Goal: Task Accomplishment & Management: Manage account settings

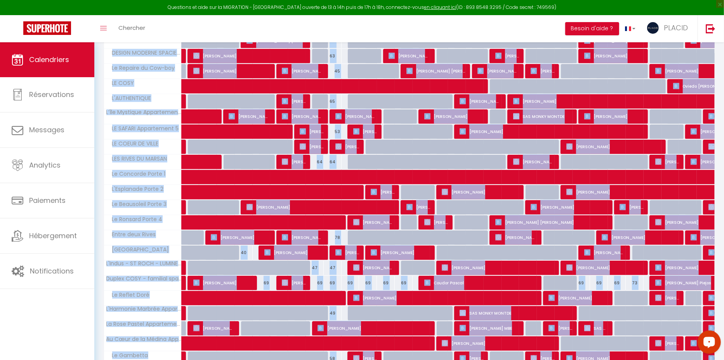
scroll to position [500, 0]
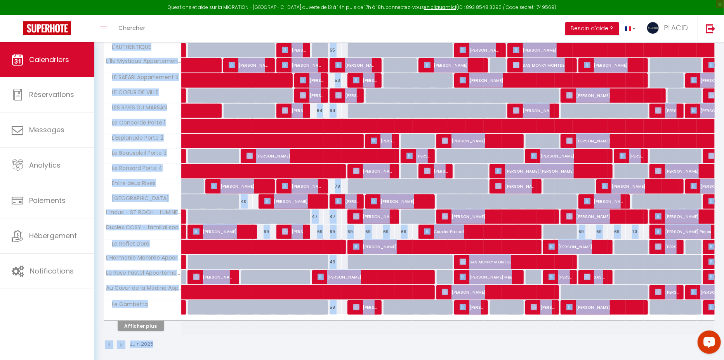
drag, startPoint x: 103, startPoint y: 83, endPoint x: 640, endPoint y: 390, distance: 619.2
click at [670, 335] on div "Juin 2025" at bounding box center [409, 346] width 611 height 23
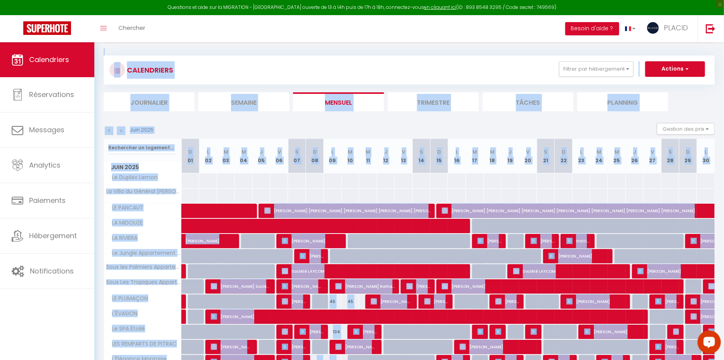
scroll to position [0, 0]
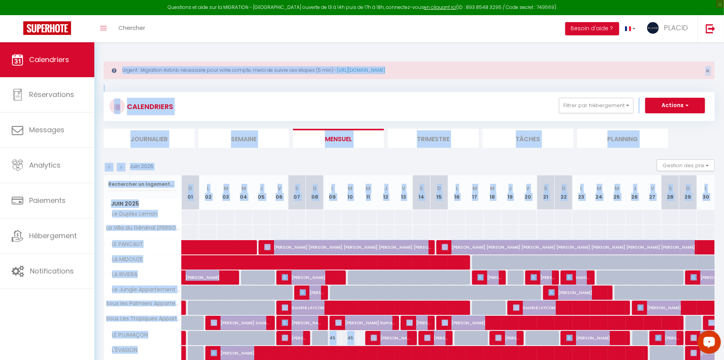
drag, startPoint x: 686, startPoint y: 330, endPoint x: 49, endPoint y: -52, distance: 742.5
click at [49, 0] on html "Questions et aide sur la MIGRATION - [GEOGRAPHIC_DATA] ouverte de 13 à 14h puis…" at bounding box center [362, 180] width 724 height 360
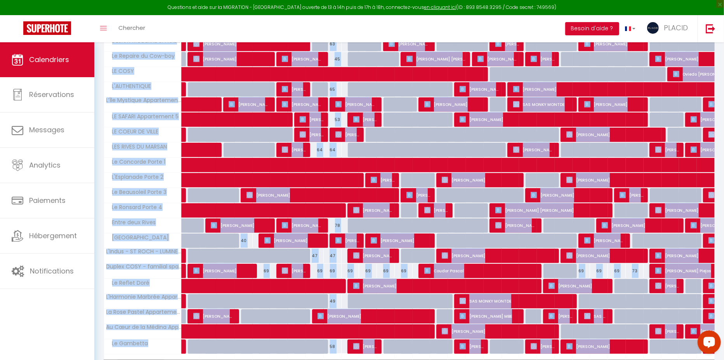
scroll to position [500, 0]
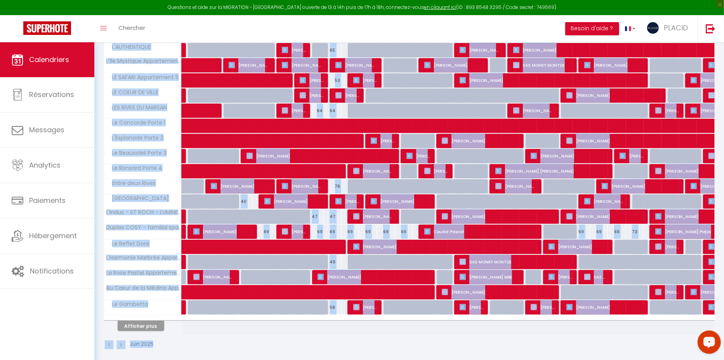
drag, startPoint x: 106, startPoint y: 51, endPoint x: 527, endPoint y: 354, distance: 518.5
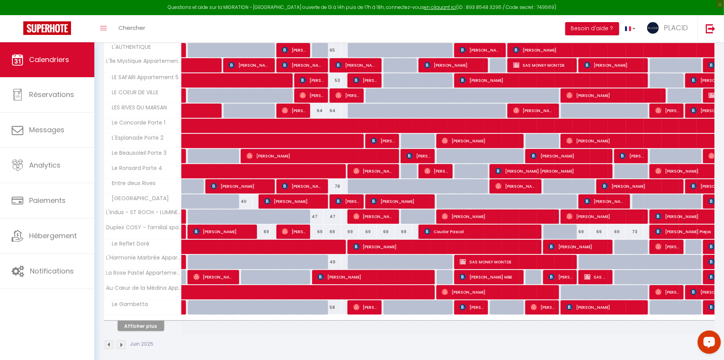
click at [541, 346] on div "Juin 2025" at bounding box center [409, 346] width 611 height 23
drag, startPoint x: 698, startPoint y: 340, endPoint x: 612, endPoint y: 352, distance: 86.7
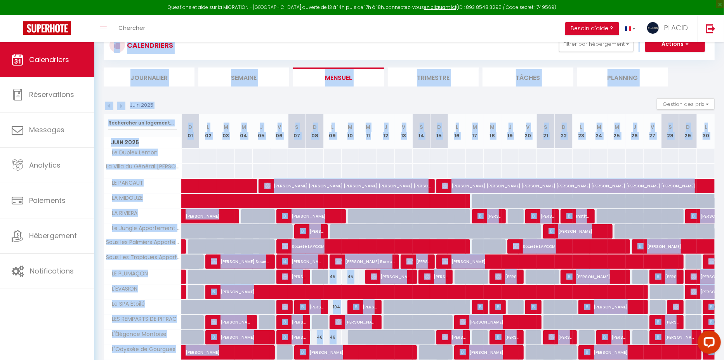
scroll to position [0, 0]
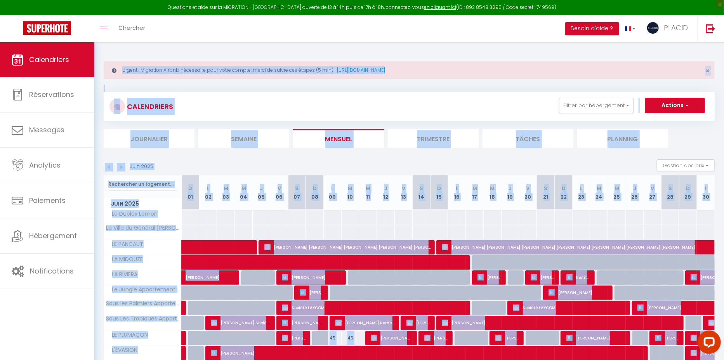
drag, startPoint x: 667, startPoint y: 347, endPoint x: 6, endPoint y: -76, distance: 784.5
click at [6, 0] on html "Questions et aide sur la MIGRATION - [GEOGRAPHIC_DATA] ouverte de 13 à 14h puis…" at bounding box center [362, 180] width 724 height 360
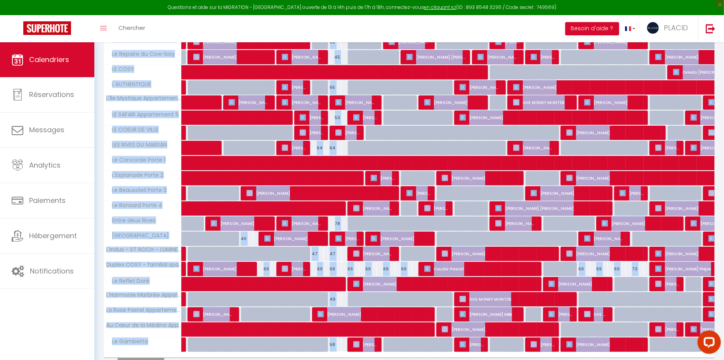
scroll to position [500, 0]
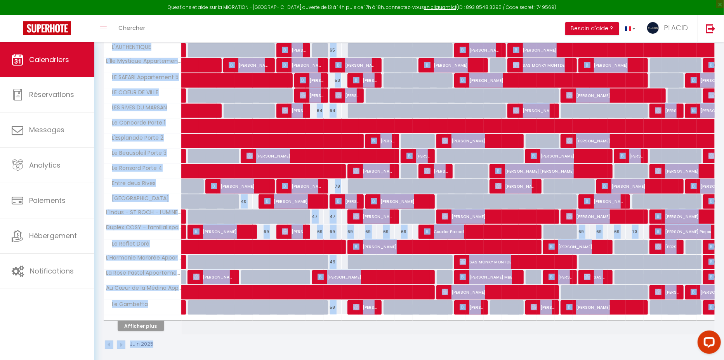
drag, startPoint x: 100, startPoint y: 45, endPoint x: 527, endPoint y: 336, distance: 516.2
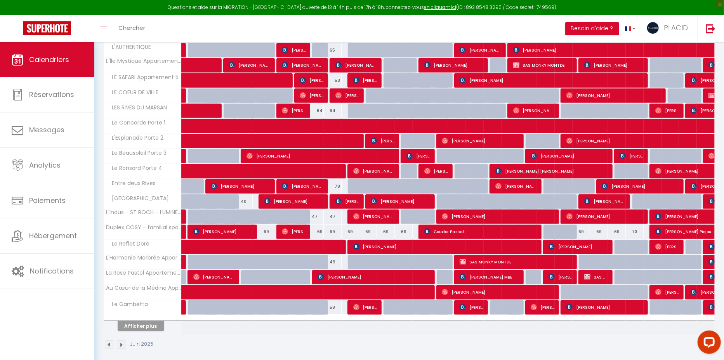
click at [527, 336] on div "Juin 2025" at bounding box center [409, 346] width 611 height 23
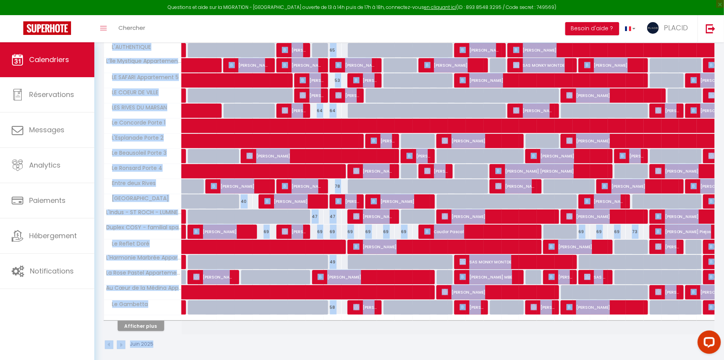
scroll to position [0, 0]
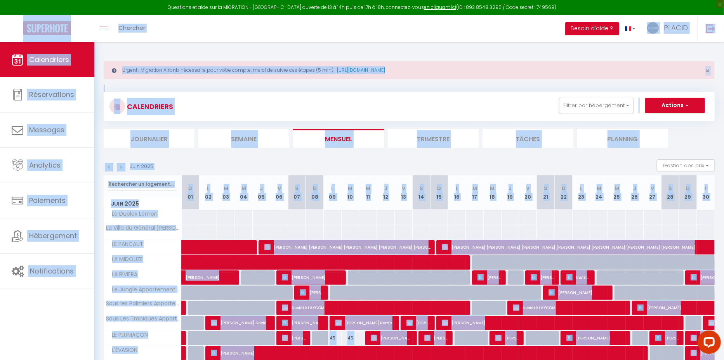
drag, startPoint x: 670, startPoint y: 343, endPoint x: 35, endPoint y: 36, distance: 705.9
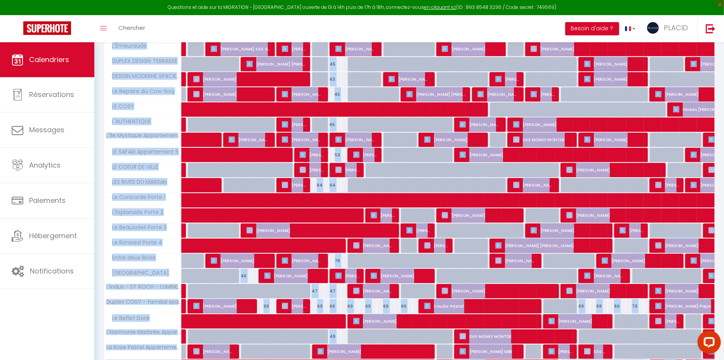
scroll to position [500, 0]
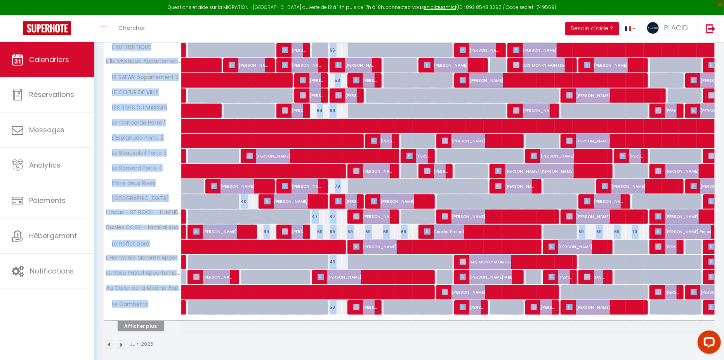
drag, startPoint x: 102, startPoint y: 52, endPoint x: 495, endPoint y: 322, distance: 477.0
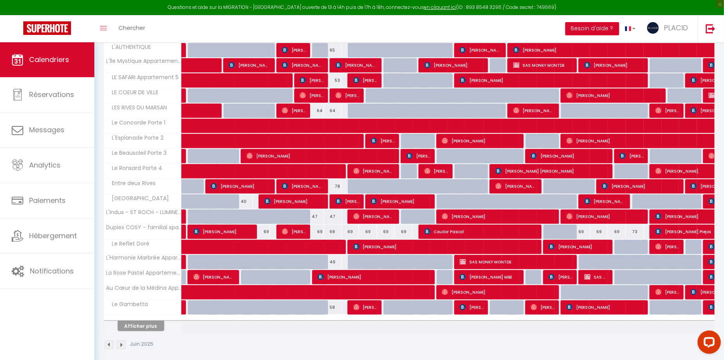
click at [555, 344] on div "Juin 2025" at bounding box center [409, 346] width 611 height 23
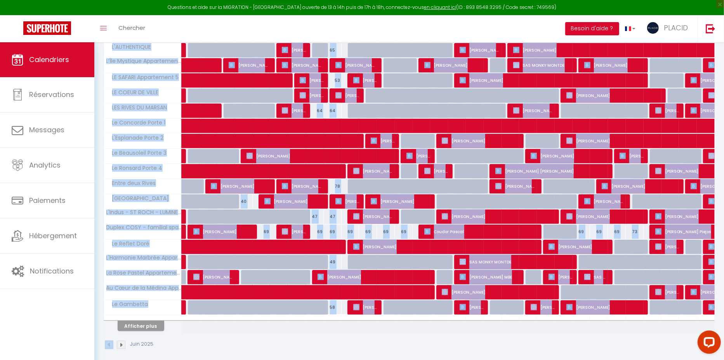
scroll to position [0, 0]
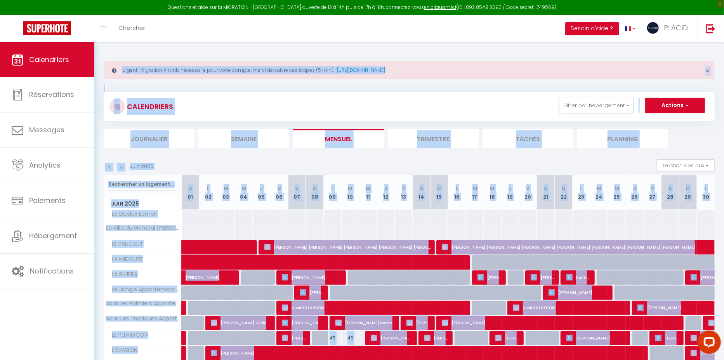
drag, startPoint x: 652, startPoint y: 332, endPoint x: -15, endPoint y: -76, distance: 781.9
click at [0, 0] on html "Questions et aide sur la MIGRATION - [GEOGRAPHIC_DATA] ouverte de 13 à 14h puis…" at bounding box center [362, 180] width 724 height 360
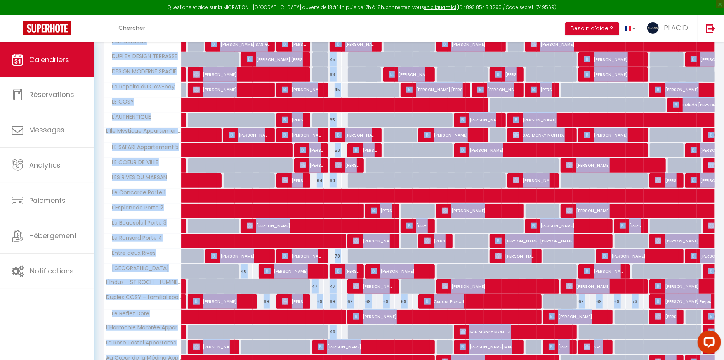
scroll to position [500, 0]
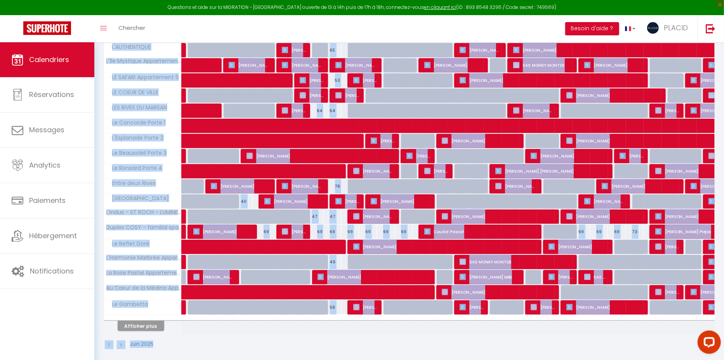
drag, startPoint x: 105, startPoint y: 49, endPoint x: 619, endPoint y: 338, distance: 589.4
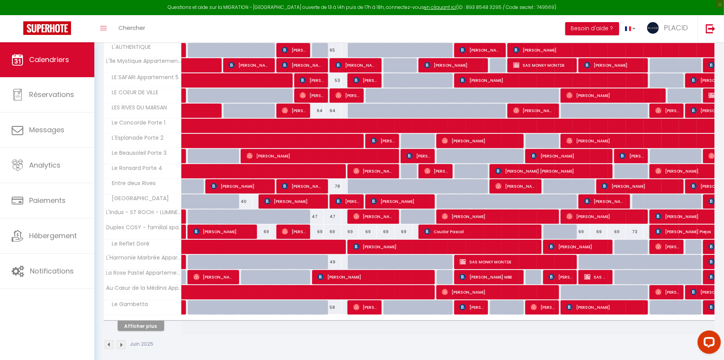
click at [619, 338] on div "Juin 2025" at bounding box center [409, 346] width 611 height 23
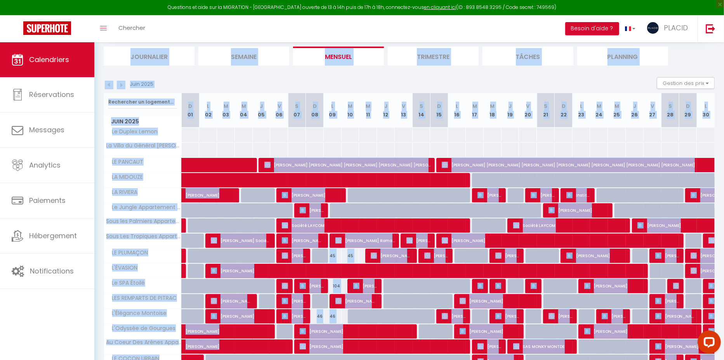
scroll to position [0, 0]
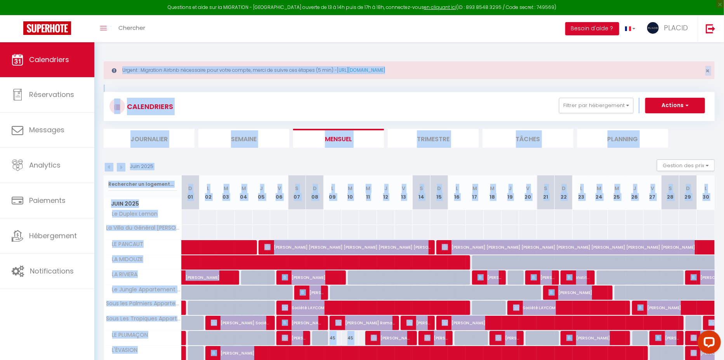
drag, startPoint x: 674, startPoint y: 335, endPoint x: 103, endPoint y: 47, distance: 639.3
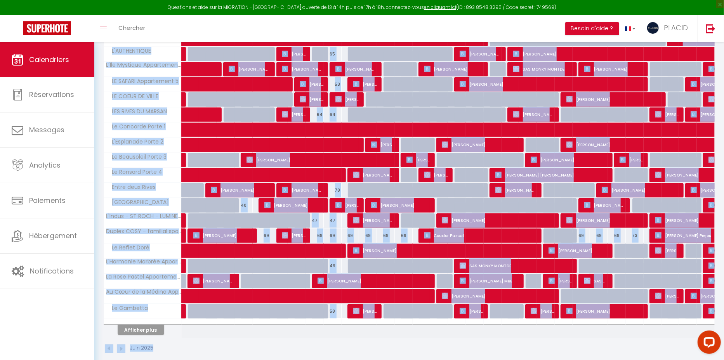
scroll to position [500, 0]
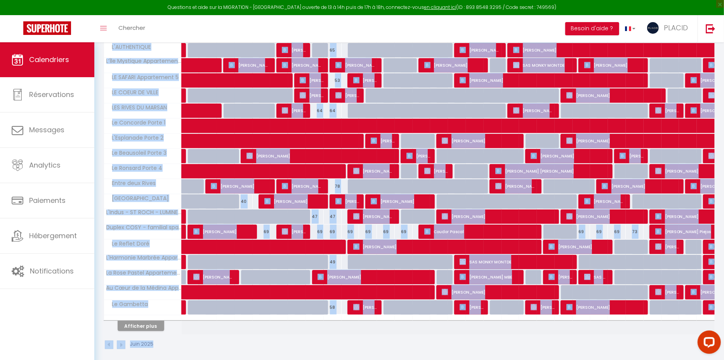
drag, startPoint x: 102, startPoint y: 47, endPoint x: 478, endPoint y: 343, distance: 479.2
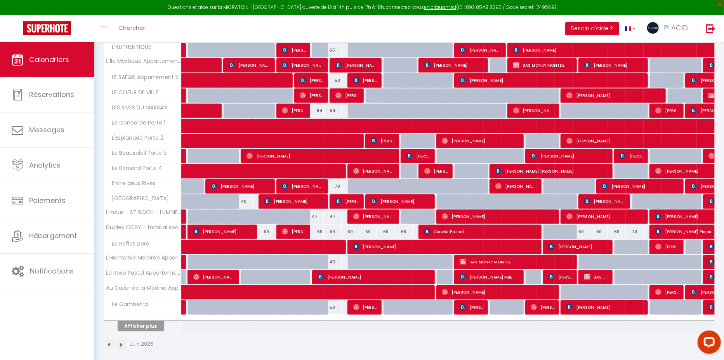
click at [520, 337] on div "Juin 2025" at bounding box center [409, 346] width 611 height 23
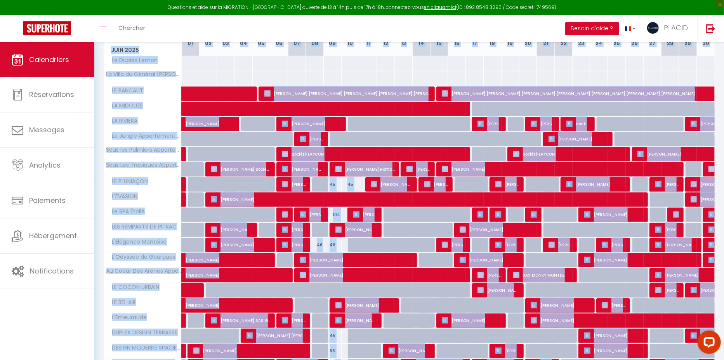
scroll to position [0, 0]
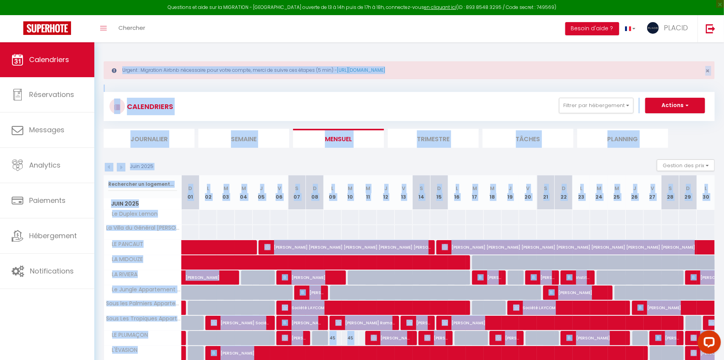
drag, startPoint x: 656, startPoint y: 339, endPoint x: -15, endPoint y: -60, distance: 780.6
click at [0, 0] on html "Questions et aide sur la MIGRATION - [GEOGRAPHIC_DATA] ouverte de 13 à 14h puis…" at bounding box center [362, 180] width 724 height 360
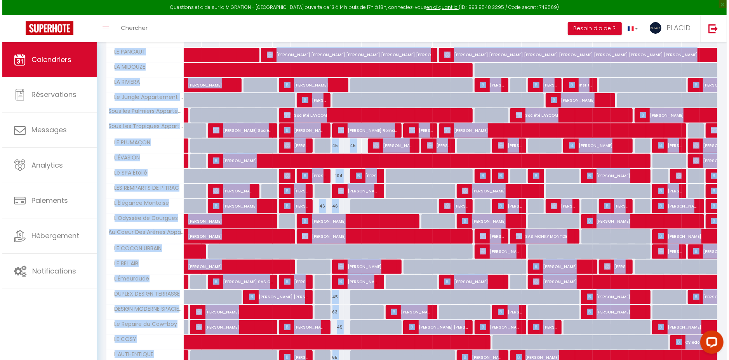
scroll to position [500, 0]
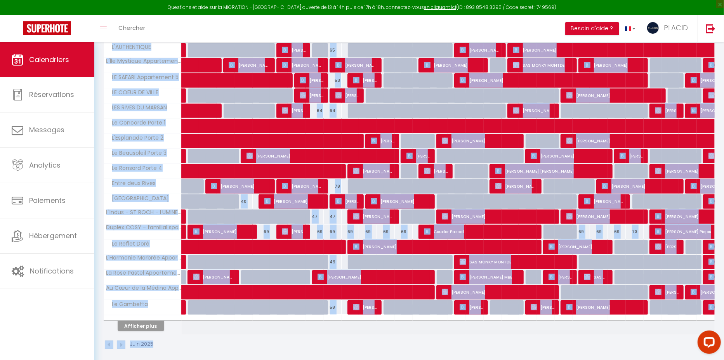
drag, startPoint x: 103, startPoint y: 47, endPoint x: 656, endPoint y: 349, distance: 630.0
click at [659, 344] on div "Juin 2025" at bounding box center [409, 346] width 611 height 23
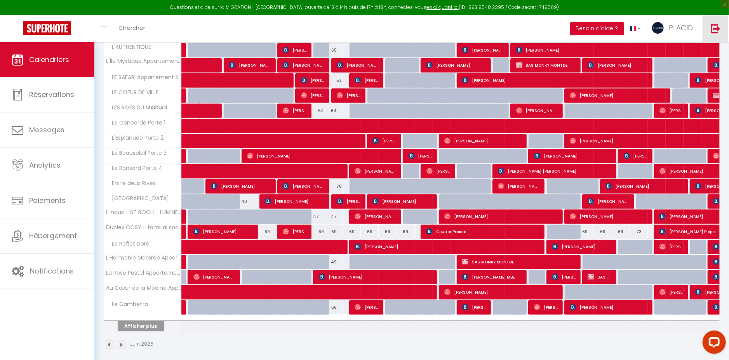
click at [723, 24] on link at bounding box center [716, 28] width 26 height 27
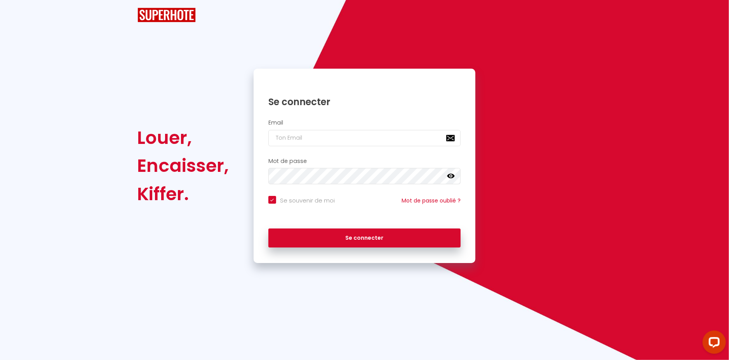
checkbox input "true"
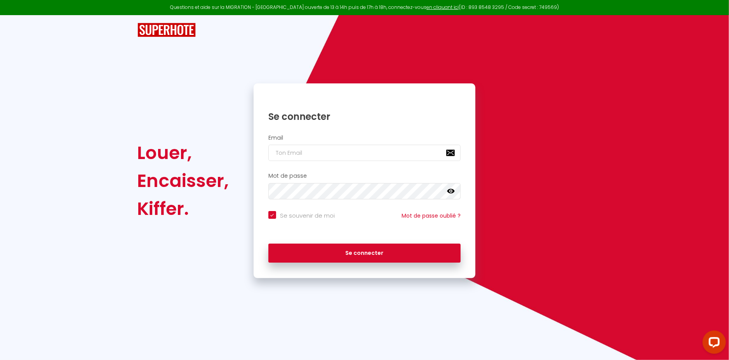
click at [315, 132] on div "Email" at bounding box center [365, 150] width 222 height 38
click at [315, 157] on input "email" at bounding box center [364, 153] width 193 height 16
type input "[PERSON_NAME][EMAIL_ADDRESS][DOMAIN_NAME]"
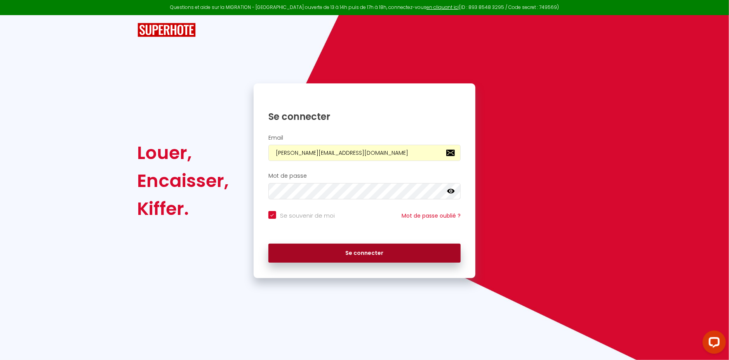
click at [374, 247] on button "Se connecter" at bounding box center [364, 253] width 193 height 19
checkbox input "true"
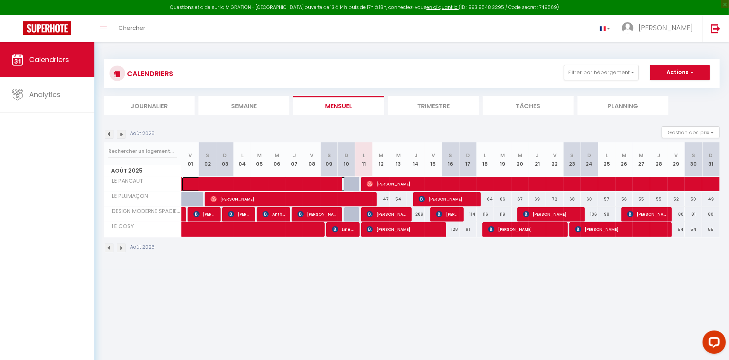
click at [225, 183] on span at bounding box center [273, 184] width 161 height 15
select select "OK"
select select "0"
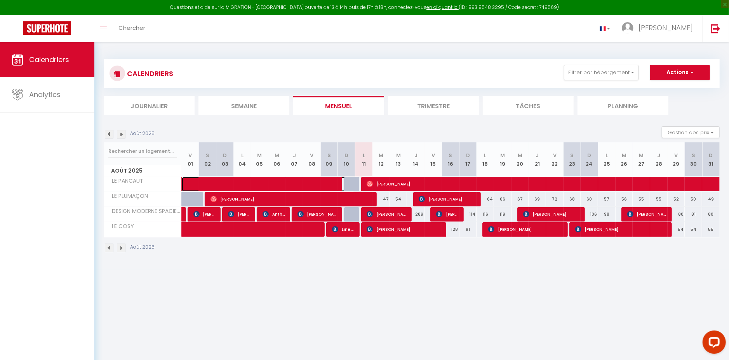
select select "1"
select select
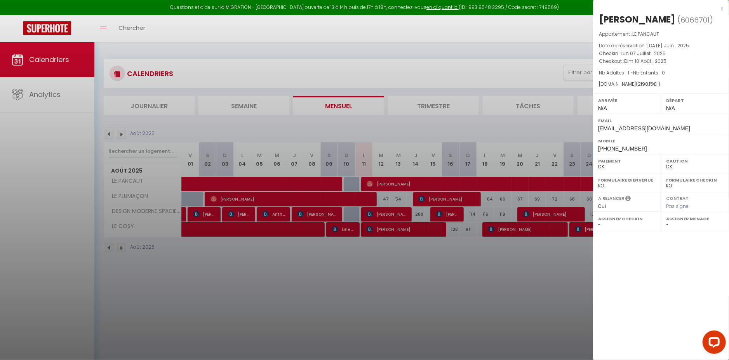
click at [390, 188] on div at bounding box center [364, 180] width 729 height 360
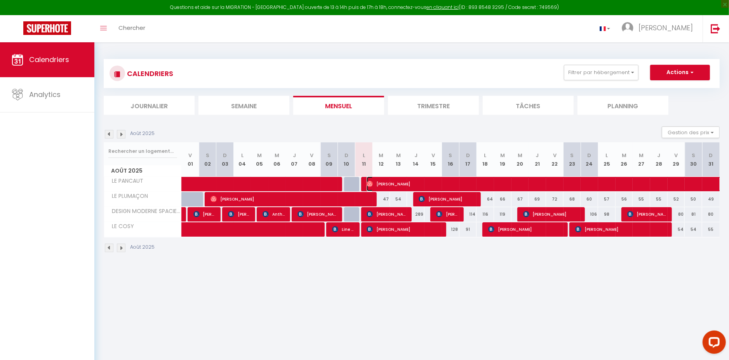
click at [399, 185] on span "[PERSON_NAME]" at bounding box center [590, 184] width 447 height 15
select select "19764"
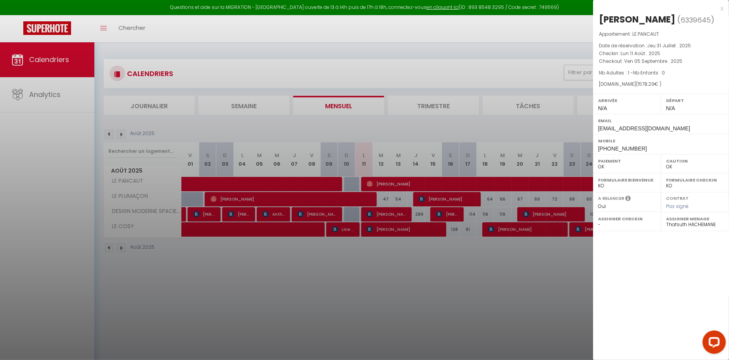
click at [390, 297] on div at bounding box center [364, 180] width 729 height 360
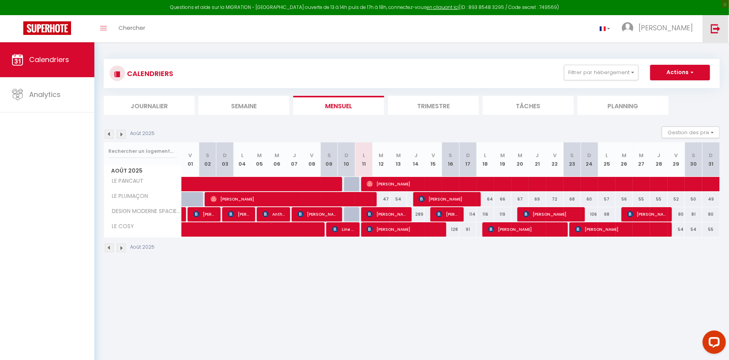
click at [717, 24] on img at bounding box center [716, 29] width 10 height 10
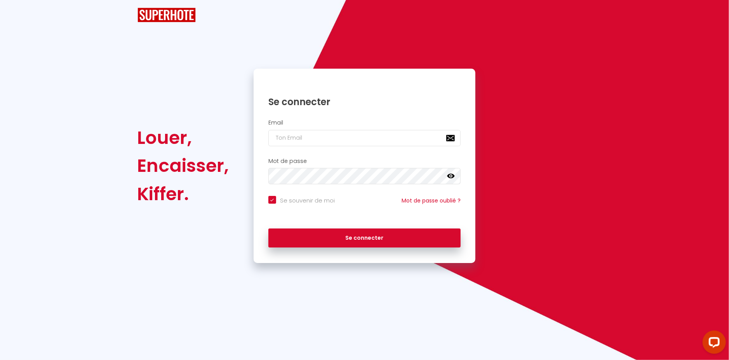
checkbox input "true"
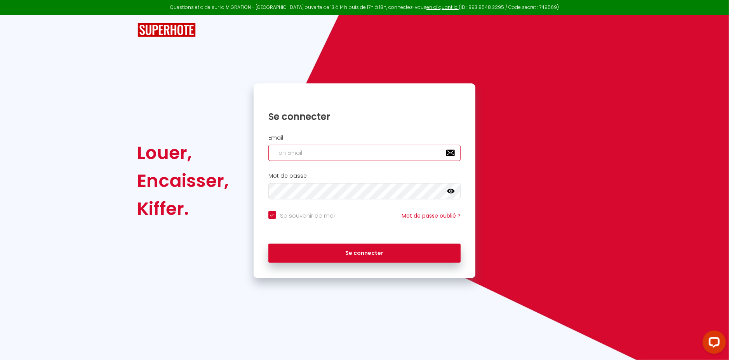
click at [380, 155] on input "email" at bounding box center [364, 153] width 193 height 16
click at [383, 126] on div "Se connecter" at bounding box center [365, 110] width 222 height 39
click at [384, 151] on input "email" at bounding box center [364, 153] width 193 height 16
type input "[EMAIL_ADDRESS][DOMAIN_NAME]"
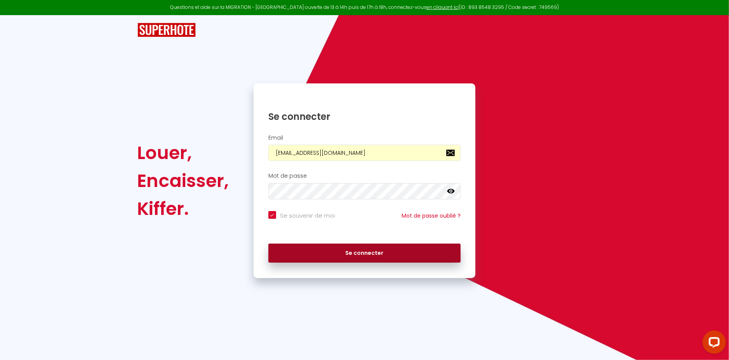
click at [350, 252] on button "Se connecter" at bounding box center [364, 253] width 193 height 19
checkbox input "true"
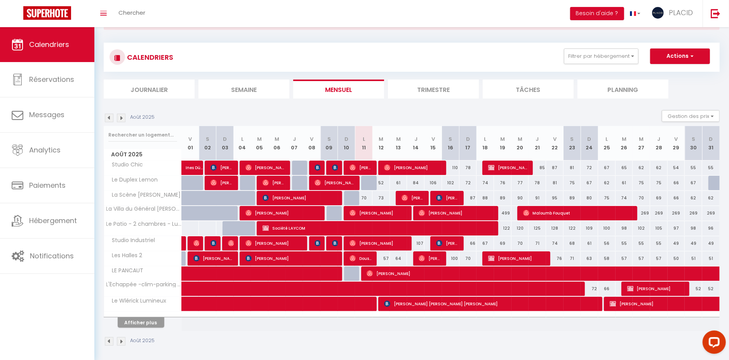
scroll to position [35, 0]
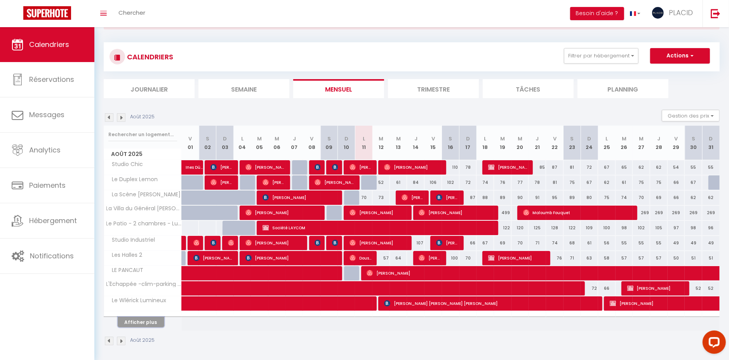
click at [139, 318] on button "Afficher plus" at bounding box center [141, 322] width 47 height 10
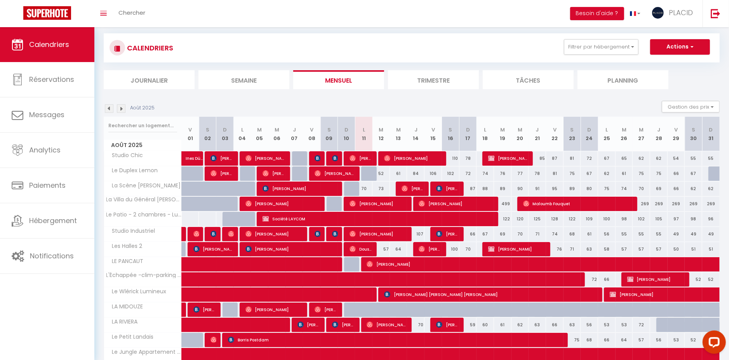
scroll to position [0, 0]
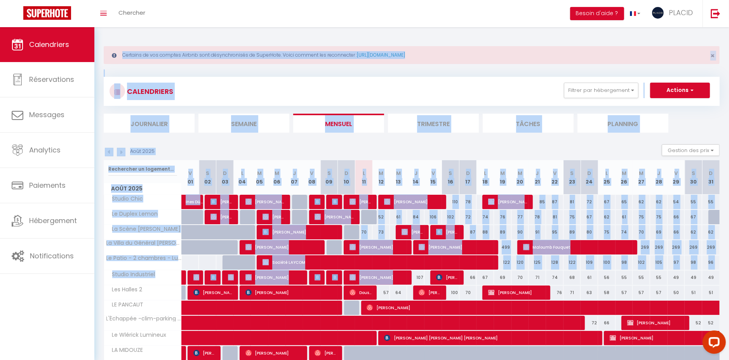
drag, startPoint x: 101, startPoint y: 33, endPoint x: 413, endPoint y: 278, distance: 396.6
click at [413, 278] on div "Certains de vos comptes Airbnb sont désynchronisés de SuperHote. Voici comment …" at bounding box center [411, 288] width 635 height 522
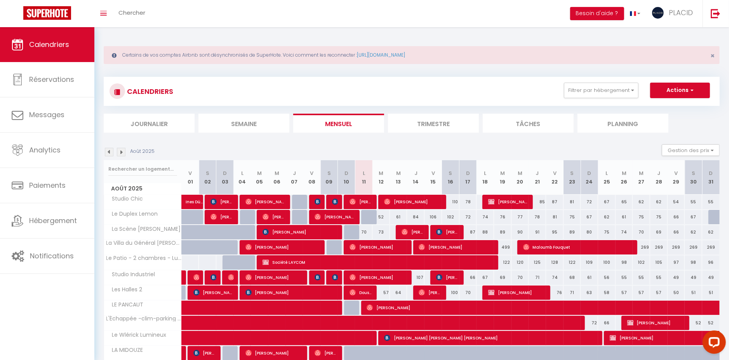
click at [380, 31] on div "Certains de vos comptes Airbnb sont désynchronisés de SuperHote. Voici comment …" at bounding box center [411, 288] width 635 height 522
